Goal: Find specific page/section: Find specific page/section

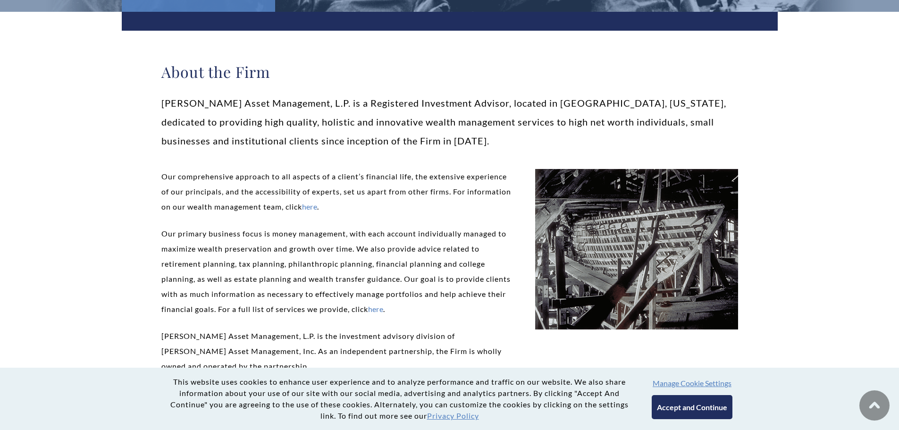
scroll to position [47, 0]
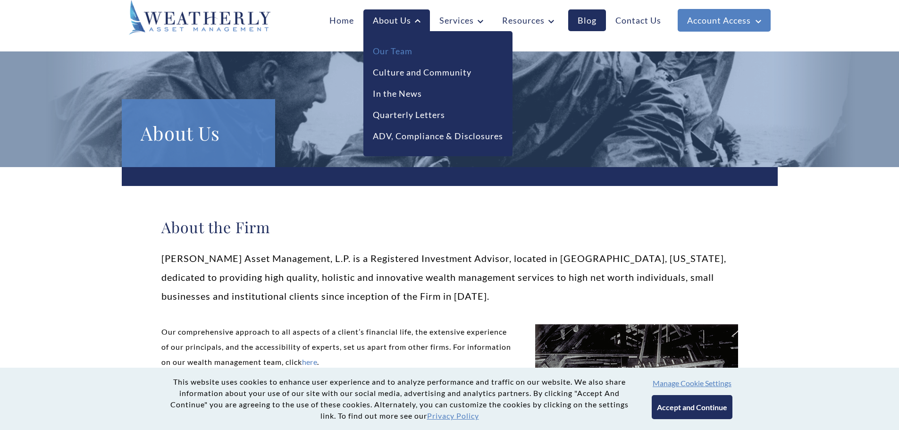
click at [399, 52] on link "Our Team" at bounding box center [393, 51] width 40 height 13
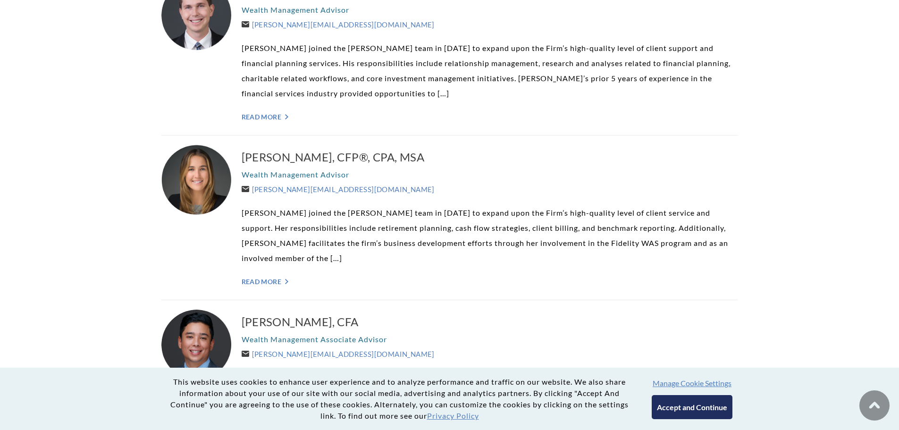
scroll to position [1698, 0]
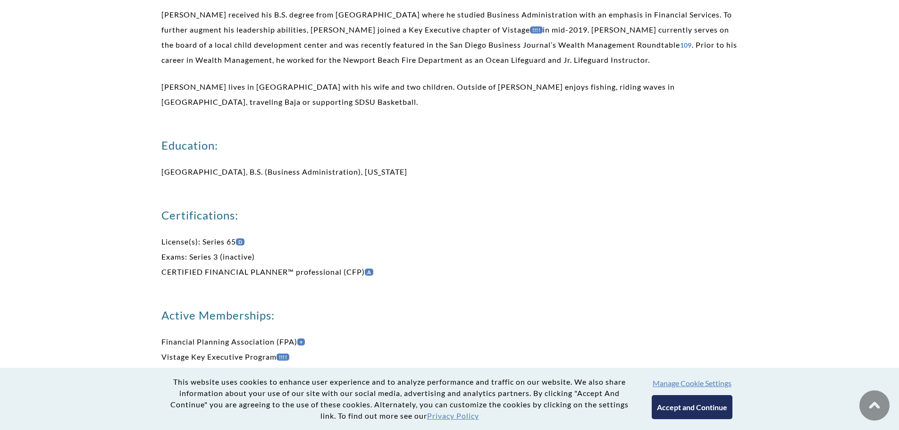
scroll to position [472, 0]
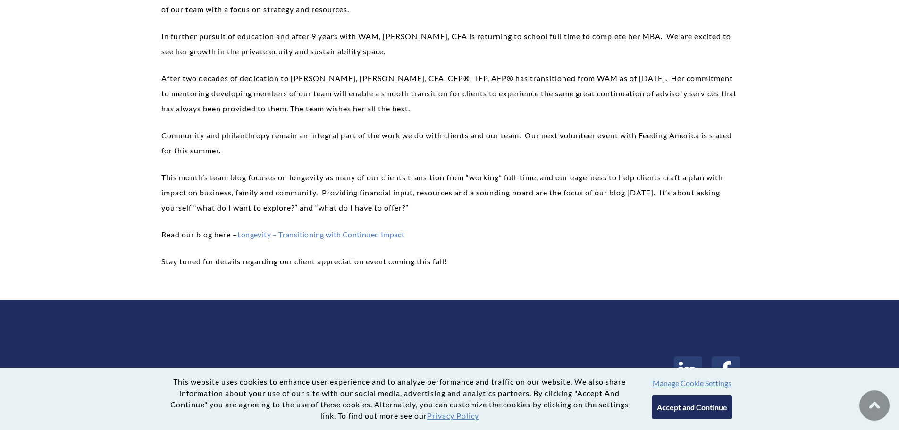
scroll to position [445, 0]
